Goal: Information Seeking & Learning: Check status

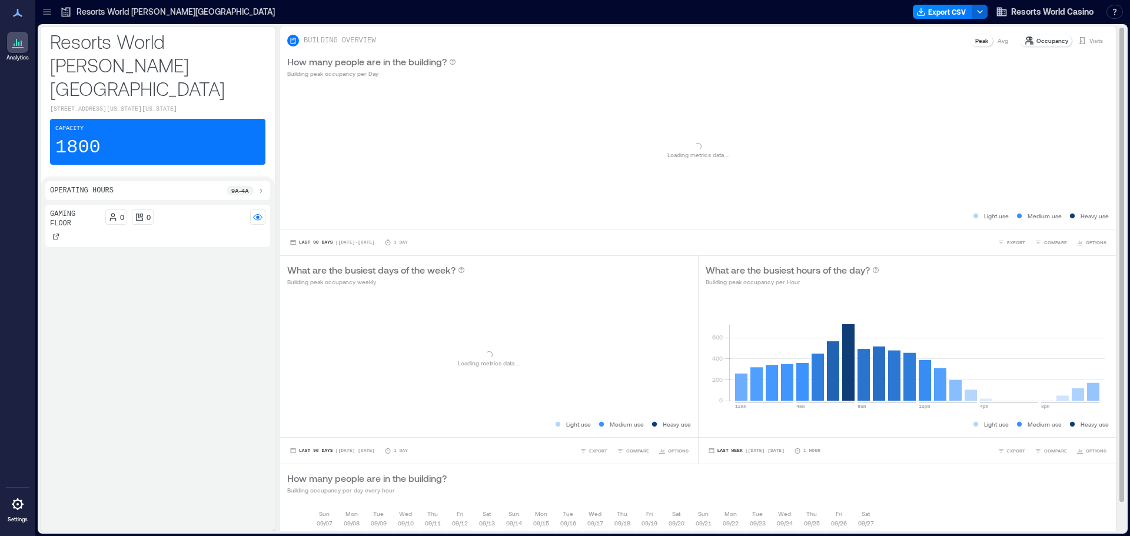
click at [1093, 41] on p "Visits" at bounding box center [1096, 40] width 14 height 9
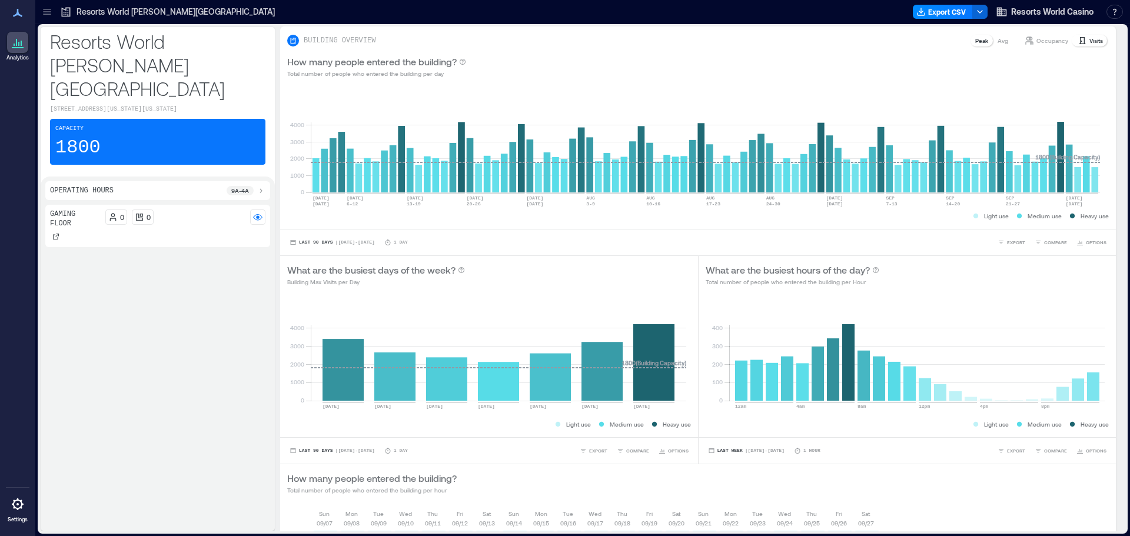
click at [147, 11] on p "Resorts World [PERSON_NAME][GEOGRAPHIC_DATA]" at bounding box center [175, 12] width 198 height 12
click at [1079, 41] on div "Visits" at bounding box center [1090, 41] width 35 height 12
click at [1096, 182] on rect at bounding box center [705, 142] width 789 height 100
drag, startPoint x: 1084, startPoint y: 89, endPoint x: 1102, endPoint y: 112, distance: 29.0
click at [1102, 112] on div "0 1000 2000 3000 4000 [DATE] [DATE] [DATE]-[DATE] [DATE]-[DATE] [DATE] [DATE]-[…" at bounding box center [698, 157] width 836 height 144
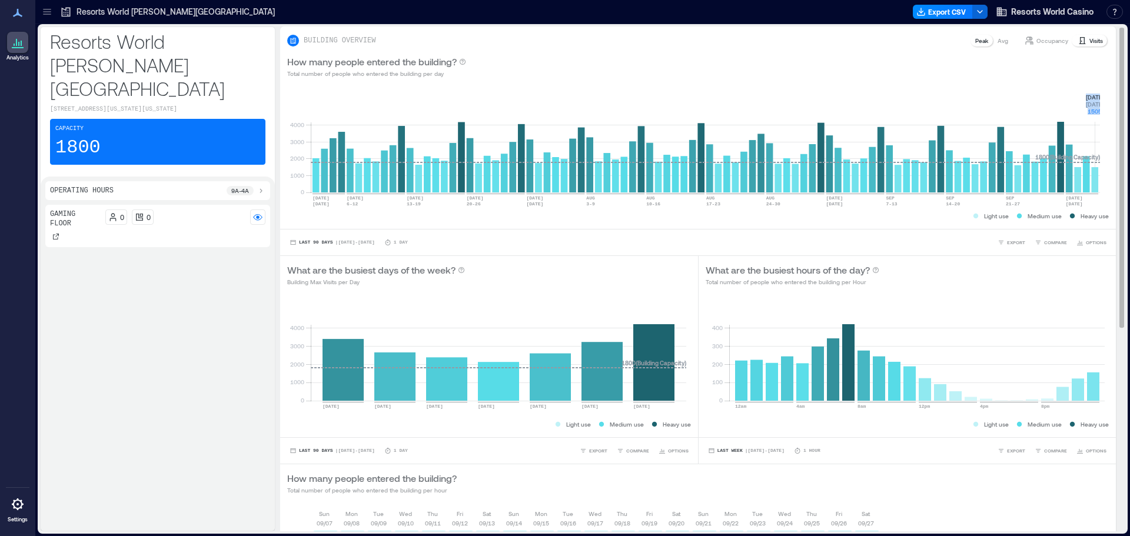
copy g "[DATE] [DATE] 1505"
